Goal: Information Seeking & Learning: Learn about a topic

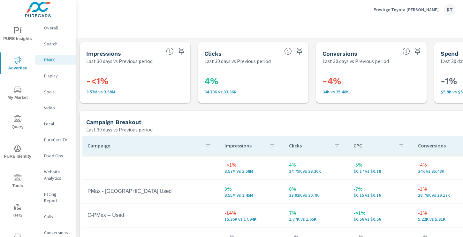
scroll to position [70, 0]
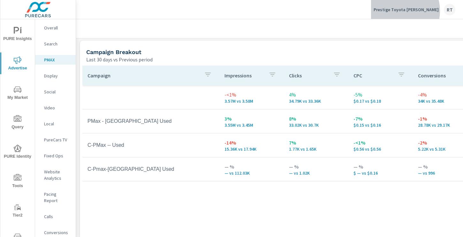
click at [416, 11] on p "Prestige Toyota [PERSON_NAME]" at bounding box center [406, 10] width 65 height 6
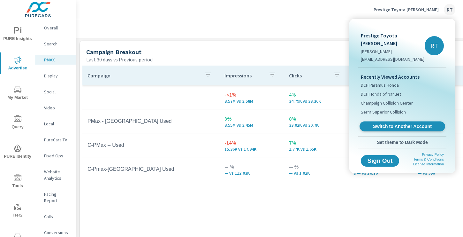
click at [385, 123] on span "Switch to Another Account" at bounding box center [402, 126] width 78 height 6
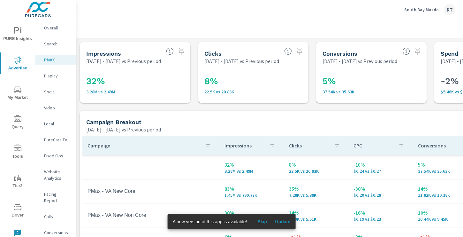
click at [266, 221] on span "Skip" at bounding box center [261, 221] width 15 height 6
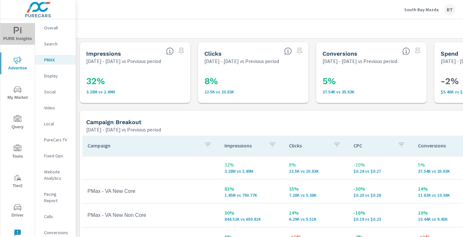
click at [24, 34] on span "PURE Insights" at bounding box center [17, 35] width 31 height 16
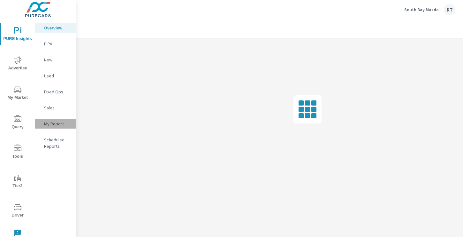
click at [52, 123] on p "My Report" at bounding box center [57, 123] width 27 height 6
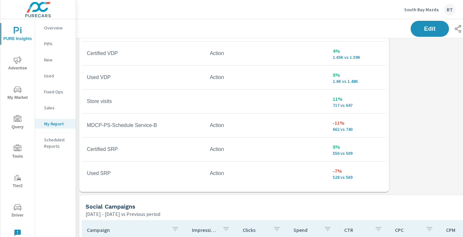
scroll to position [212, 0]
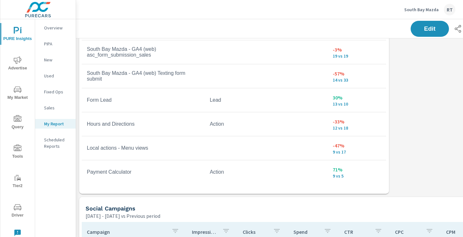
scroll to position [485, 0]
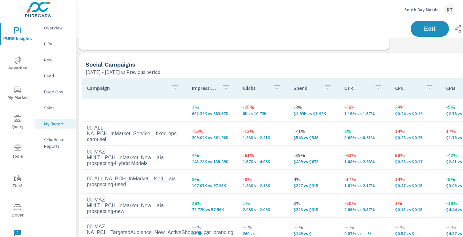
scroll to position [392, 0]
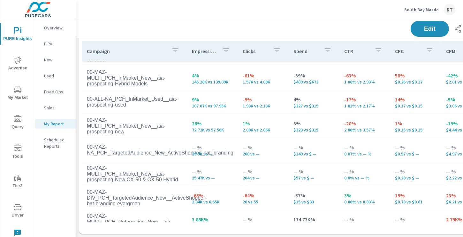
scroll to position [81, 0]
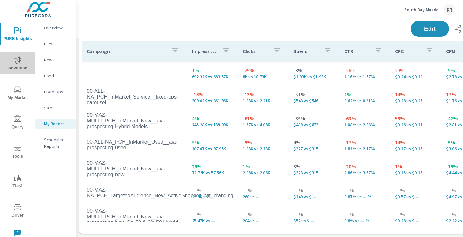
click at [18, 60] on icon "nav menu" at bounding box center [18, 60] width 8 height 8
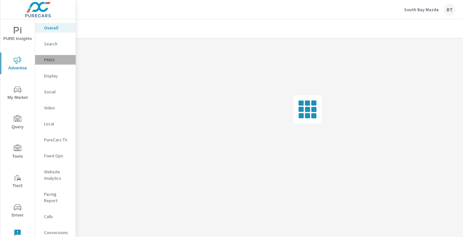
click at [50, 59] on p "PMAX" at bounding box center [57, 60] width 27 height 6
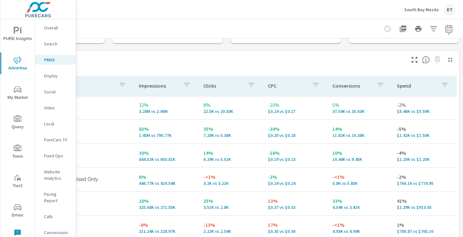
scroll to position [60, 86]
click at [448, 28] on icon "button" at bounding box center [449, 29] width 8 height 8
select select "Previous period"
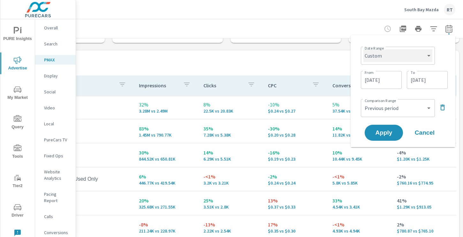
click at [429, 57] on select "Custom Yesterday Last week Last 7 days Last 14 days Last 30 days Last 45 days L…" at bounding box center [397, 55] width 69 height 13
select select "Last 30 days"
click at [366, 49] on select "Custom Yesterday Last week Last 7 days Last 14 days Last 30 days Last 45 days L…" at bounding box center [397, 55] width 69 height 13
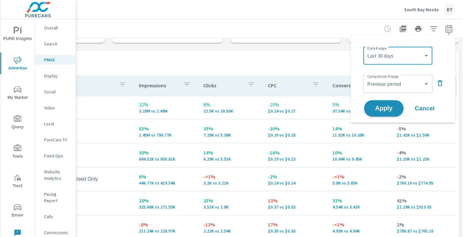
click at [386, 108] on span "Apply" at bounding box center [384, 108] width 26 height 6
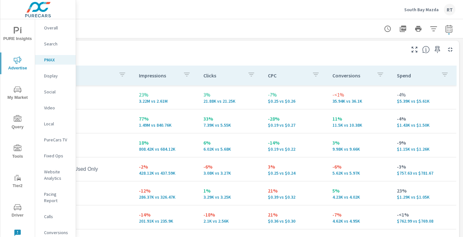
scroll to position [69, 86]
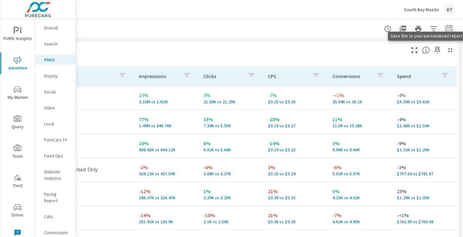
click at [438, 49] on icon "button" at bounding box center [438, 50] width 8 height 8
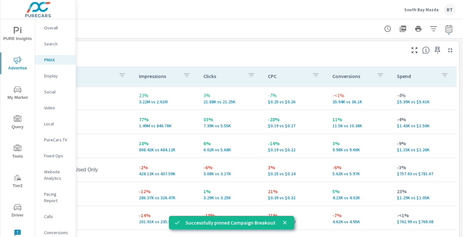
click at [50, 28] on p "Overall" at bounding box center [57, 28] width 27 height 6
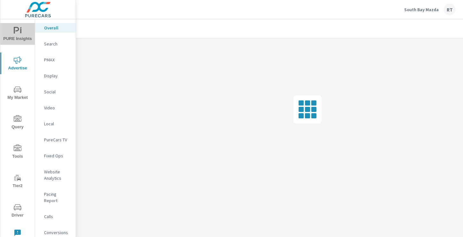
click at [7, 33] on span "PURE Insights" at bounding box center [17, 35] width 31 height 16
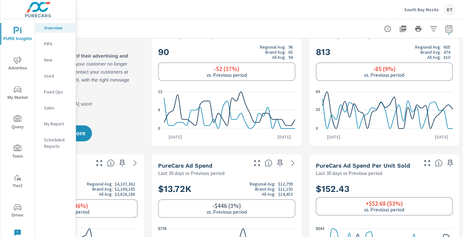
scroll to position [0, 86]
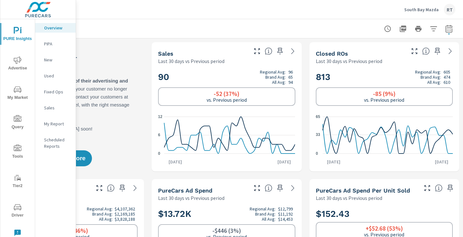
click at [54, 125] on p "My Report" at bounding box center [57, 123] width 27 height 6
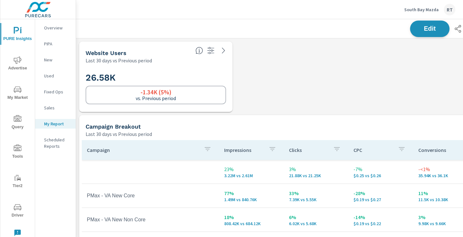
click at [418, 27] on span "Edit" at bounding box center [430, 29] width 26 height 6
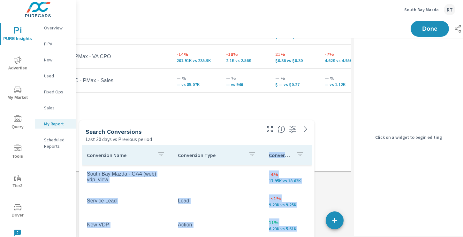
scroll to position [3, 3]
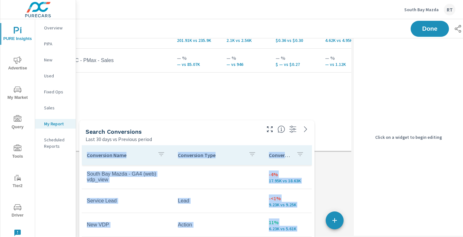
drag, startPoint x: 228, startPoint y: 104, endPoint x: 216, endPoint y: 130, distance: 28.3
click at [216, 131] on div "Search Conversions Last 30 days vs Previous period Conversion Name Conversion T…" at bounding box center [256, 192] width 361 height 884
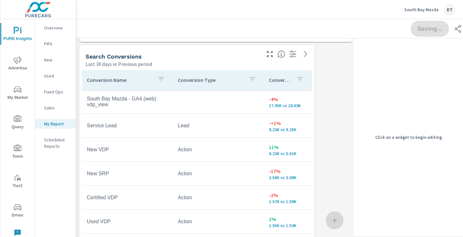
scroll to position [370, 0]
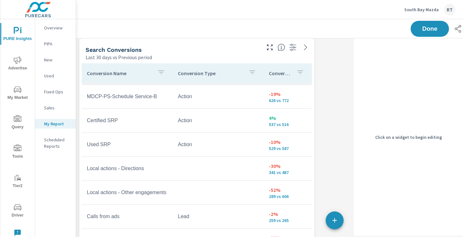
scroll to position [170, 0]
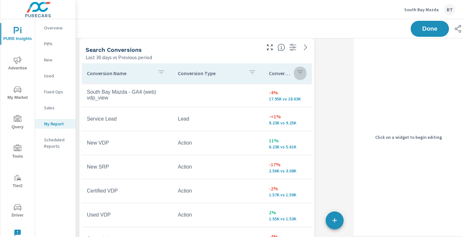
click at [297, 72] on icon "button" at bounding box center [300, 72] width 8 height 8
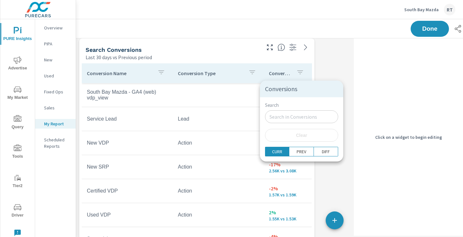
click at [291, 72] on div at bounding box center [231, 118] width 463 height 237
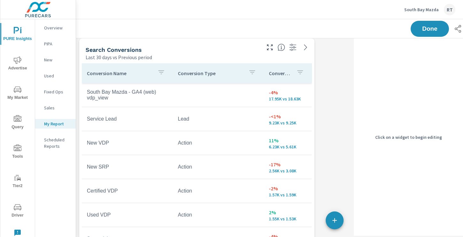
click at [286, 72] on p "Conversions" at bounding box center [280, 73] width 22 height 6
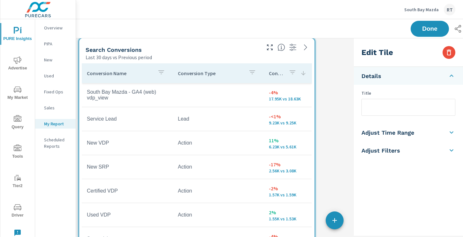
click at [303, 74] on icon at bounding box center [303, 73] width 6 height 6
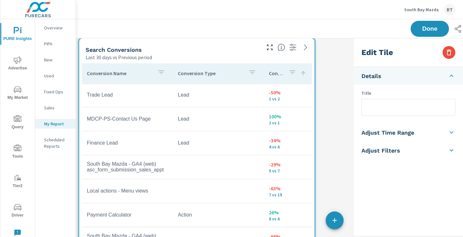
click at [303, 74] on icon at bounding box center [303, 73] width 6 height 6
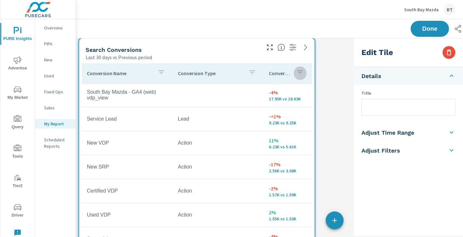
click at [298, 75] on icon "button" at bounding box center [300, 72] width 8 height 8
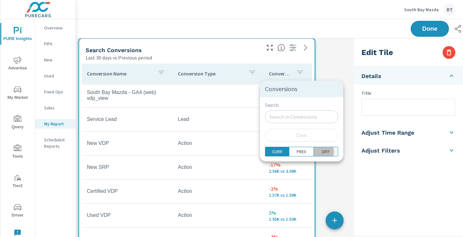
click at [322, 152] on p "DIFF" at bounding box center [326, 151] width 8 height 6
click at [332, 118] on div at bounding box center [231, 118] width 463 height 237
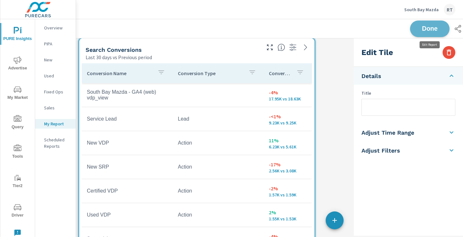
click at [434, 27] on span "Done" at bounding box center [430, 29] width 26 height 6
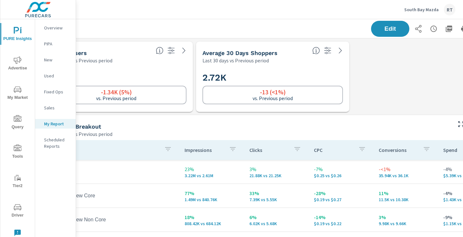
scroll to position [0, 86]
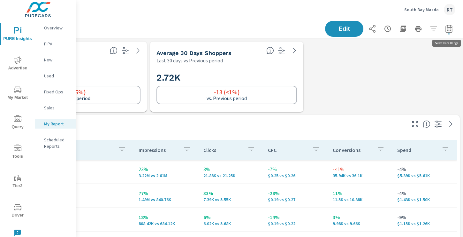
click at [448, 29] on icon "button" at bounding box center [449, 29] width 8 height 8
select select "Last 30 days"
select select "Previous period"
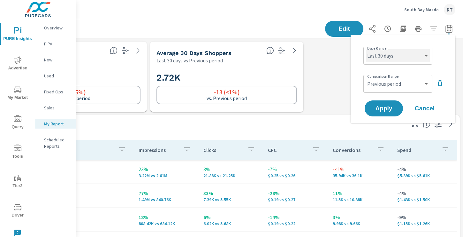
click at [417, 53] on select "Custom Yesterday Last week Last 7 days Last 14 days Last 30 days Last 45 days L…" at bounding box center [398, 55] width 64 height 13
select select "Last 14 days"
click at [366, 49] on select "Custom Yesterday Last week Last 7 days Last 14 days Last 30 days Last 45 days L…" at bounding box center [398, 55] width 64 height 13
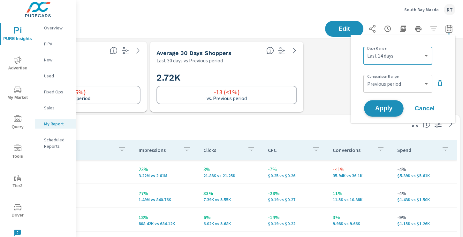
click at [380, 107] on span "Apply" at bounding box center [384, 108] width 26 height 6
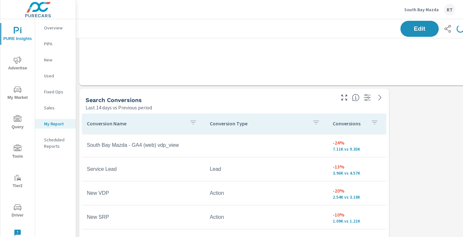
scroll to position [314, 0]
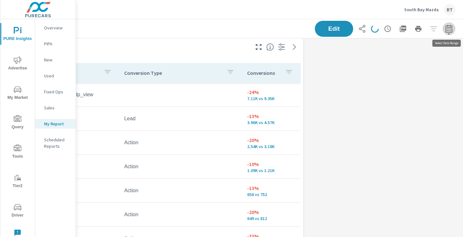
click at [452, 28] on icon "button" at bounding box center [449, 29] width 8 height 8
select select "Last 14 days"
select select "Previous period"
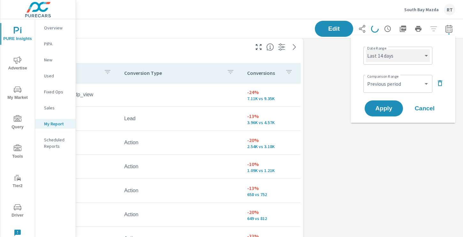
click at [427, 56] on select "Custom Yesterday Last week Last 7 days Last 14 days Last 30 days Last 45 days L…" at bounding box center [398, 55] width 64 height 13
select select "Last month"
click at [366, 49] on select "Custom Yesterday Last week Last 7 days Last 14 days Last 30 days Last 45 days L…" at bounding box center [398, 55] width 64 height 13
click at [388, 109] on span "Apply" at bounding box center [384, 108] width 26 height 6
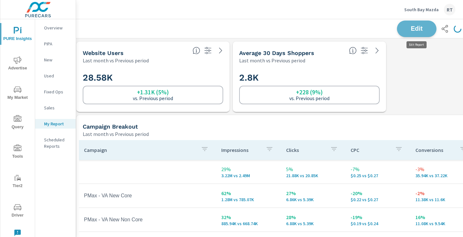
click at [415, 28] on span "Edit" at bounding box center [417, 29] width 26 height 6
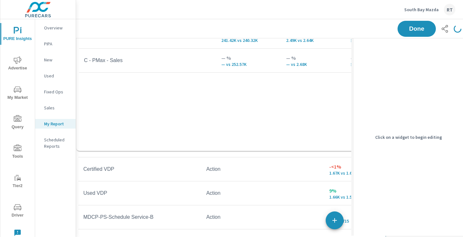
drag, startPoint x: 264, startPoint y: 167, endPoint x: 264, endPoint y: 29, distance: 137.6
click at [264, 29] on div "PURE Insights Report South Bay Mazda Report date range: Sep 01, 2025 - Sep 30, …" at bounding box center [309, 216] width 473 height 904
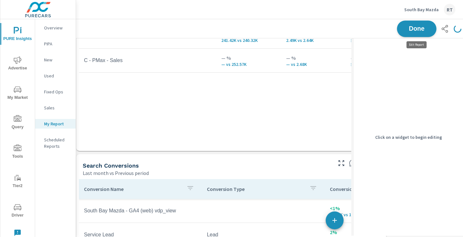
click at [412, 29] on span "Done" at bounding box center [417, 29] width 26 height 6
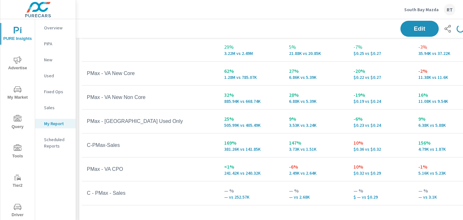
scroll to position [123, 0]
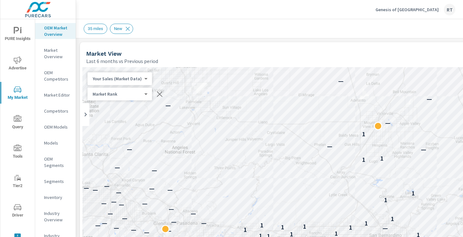
scroll to position [445, 0]
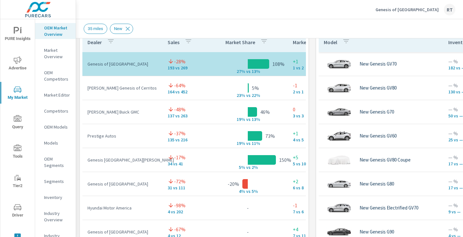
click at [408, 10] on p "Genesis of [GEOGRAPHIC_DATA]" at bounding box center [407, 10] width 63 height 6
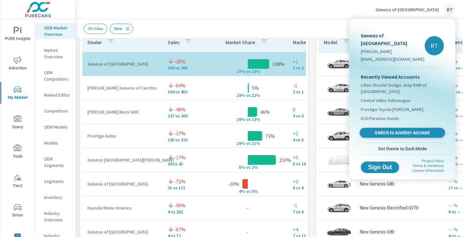
click at [384, 128] on link "Switch to Another Account" at bounding box center [403, 133] width 86 height 10
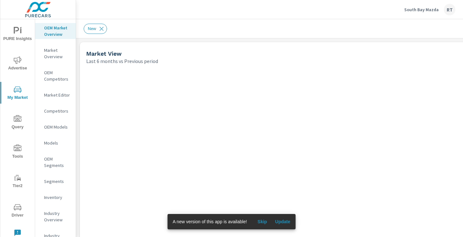
scroll to position [311, 0]
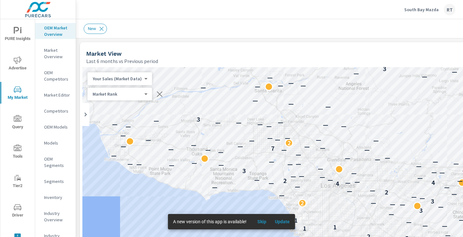
click at [266, 221] on span "Skip" at bounding box center [261, 221] width 15 height 6
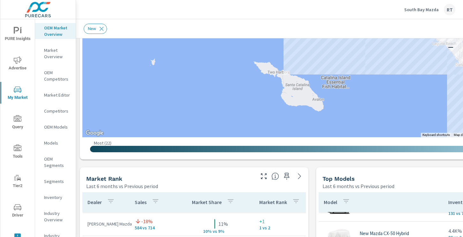
scroll to position [285, 86]
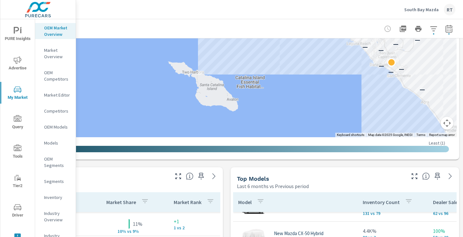
click at [446, 125] on button "Map camera controls" at bounding box center [447, 123] width 13 height 13
click at [430, 91] on button "Zoom in" at bounding box center [431, 91] width 13 height 13
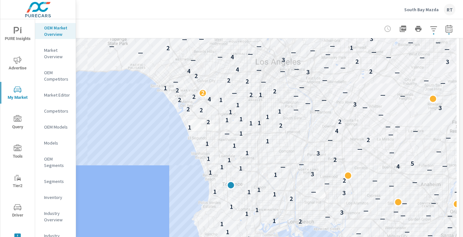
scroll to position [0, 86]
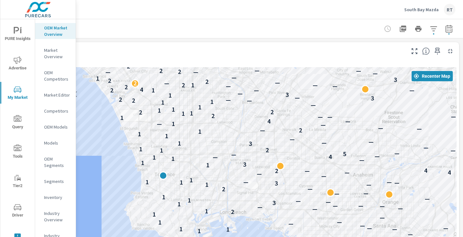
drag, startPoint x: 289, startPoint y: 166, endPoint x: 227, endPoint y: 95, distance: 94.6
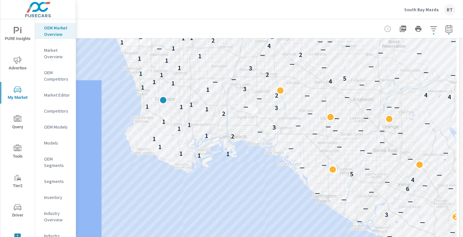
scroll to position [84, 86]
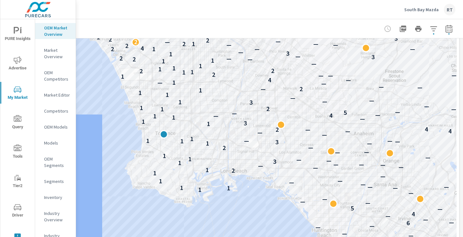
drag, startPoint x: 205, startPoint y: 67, endPoint x: 205, endPoint y: 111, distance: 43.7
click at [205, 111] on div "— — — — — — — — — — — — 6 — — — — — — — 2 3 — — — — — — — 6 — — — 4 — — 5 — — —…" at bounding box center [227, 160] width 460 height 355
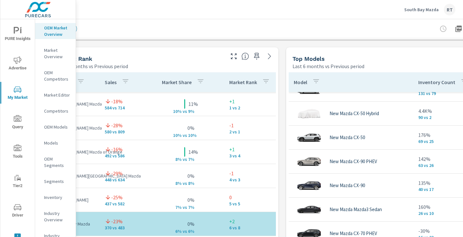
scroll to position [405, 0]
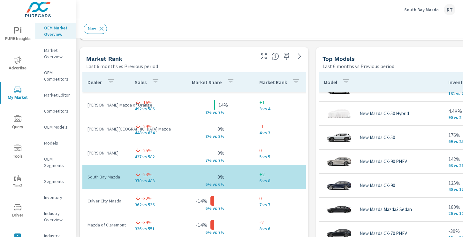
scroll to position [53, 0]
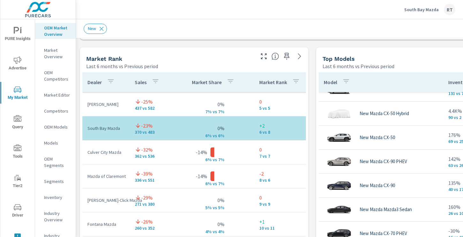
scroll to position [96, 0]
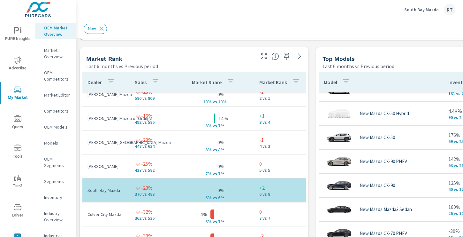
scroll to position [33, 0]
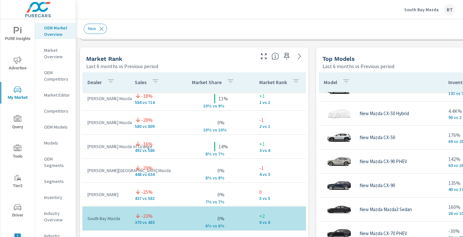
scroll to position [1, 0]
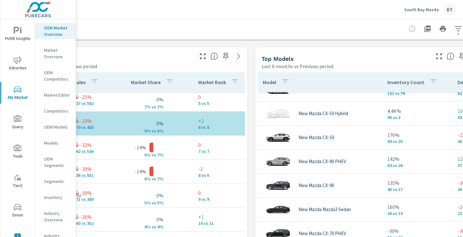
scroll to position [405, 86]
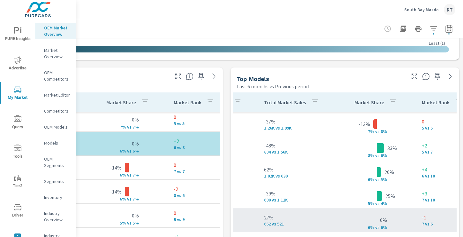
scroll to position [0, 255]
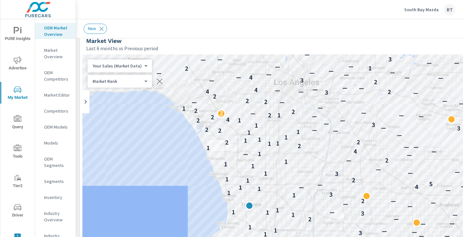
scroll to position [13, 86]
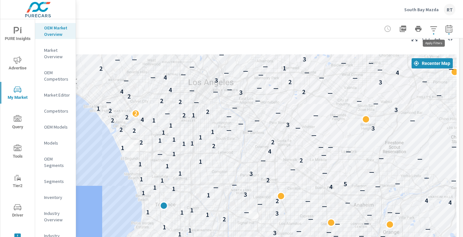
click at [435, 27] on icon "button" at bounding box center [434, 29] width 8 height 8
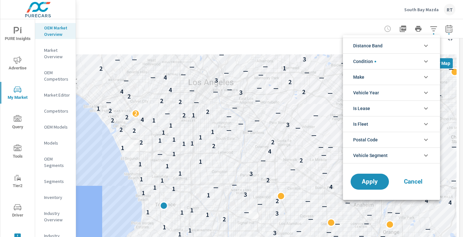
click at [426, 49] on icon "filter options" at bounding box center [426, 46] width 8 height 8
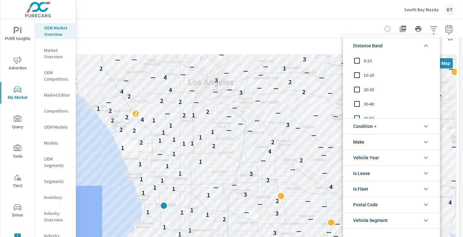
click at [356, 60] on input "filter options" at bounding box center [356, 60] width 13 height 13
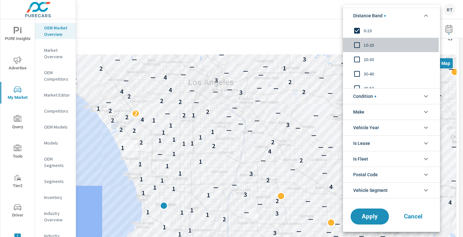
click at [356, 47] on input "filter options" at bounding box center [356, 44] width 13 height 13
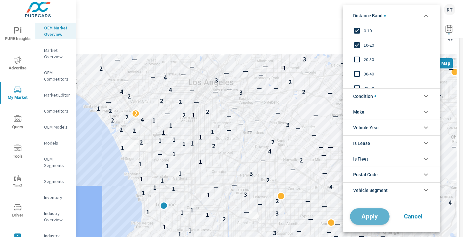
click at [367, 217] on span "Apply" at bounding box center [370, 216] width 26 height 6
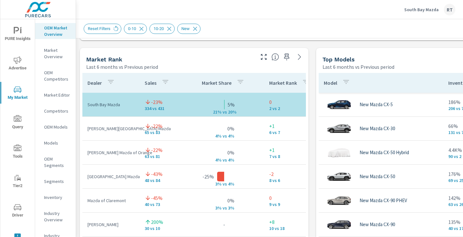
scroll to position [311, 0]
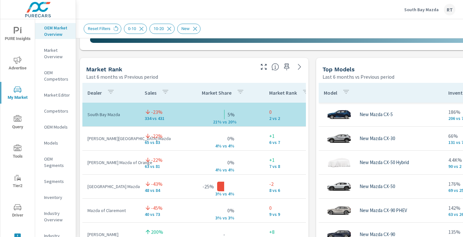
scroll to position [411, 0]
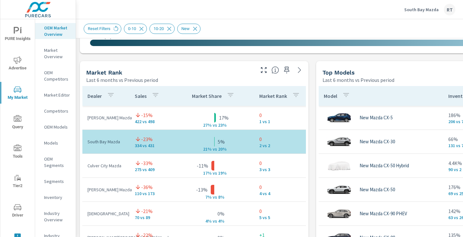
scroll to position [384, 0]
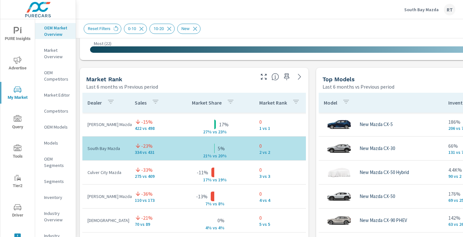
click at [418, 10] on p "South Bay Mazda" at bounding box center [421, 10] width 34 height 6
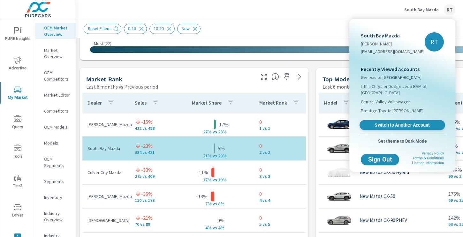
click at [385, 125] on span "Switch to Another Account" at bounding box center [402, 125] width 78 height 6
